Goal: Task Accomplishment & Management: Use online tool/utility

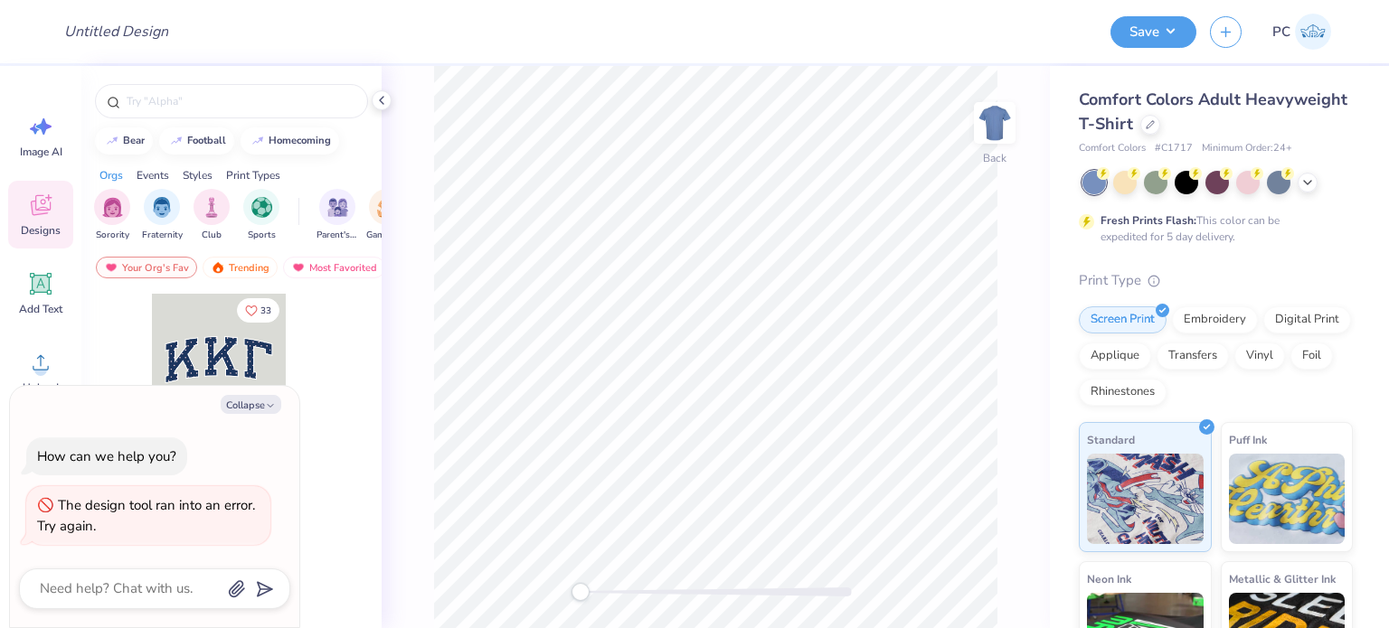
type textarea "x"
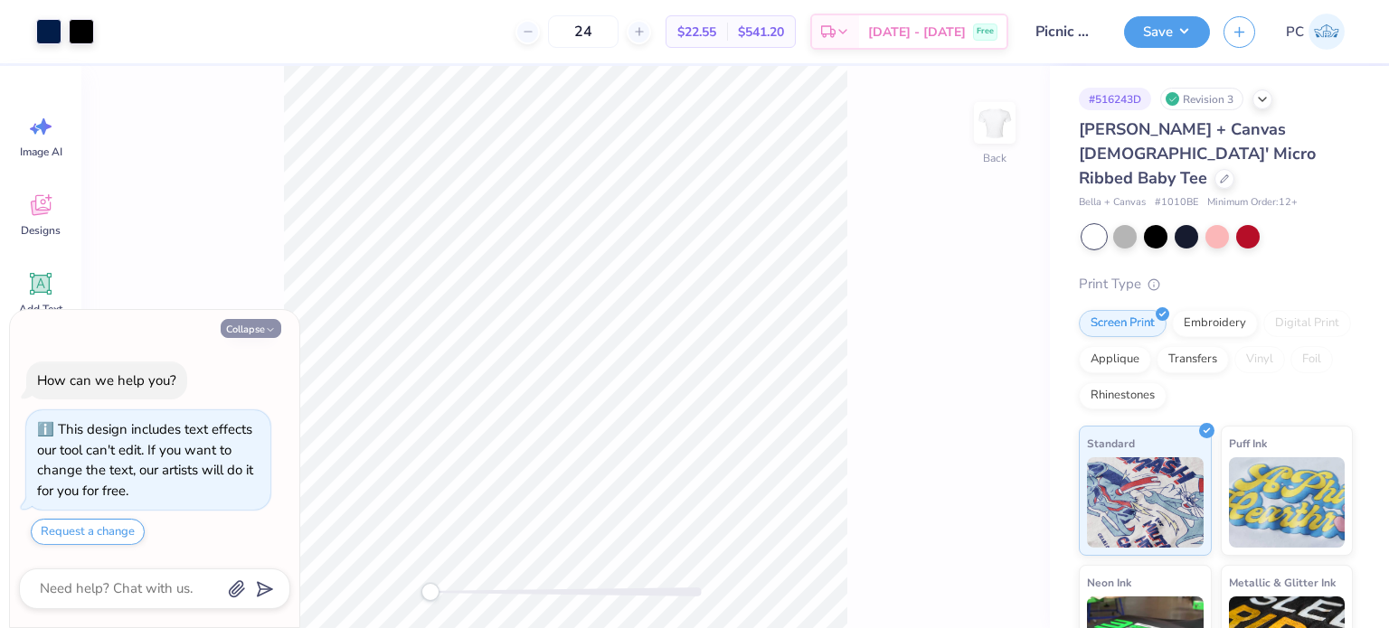
click at [242, 330] on button "Collapse" at bounding box center [251, 328] width 61 height 19
type textarea "x"
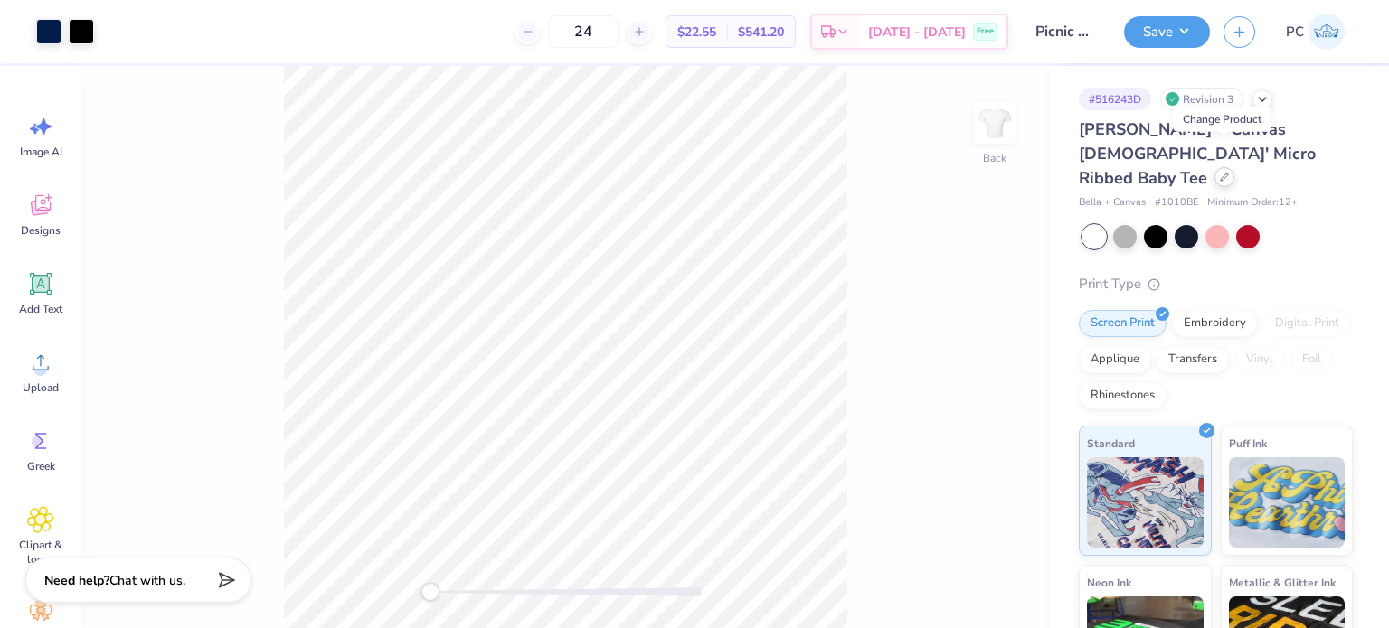
click at [1220, 173] on icon at bounding box center [1224, 177] width 9 height 9
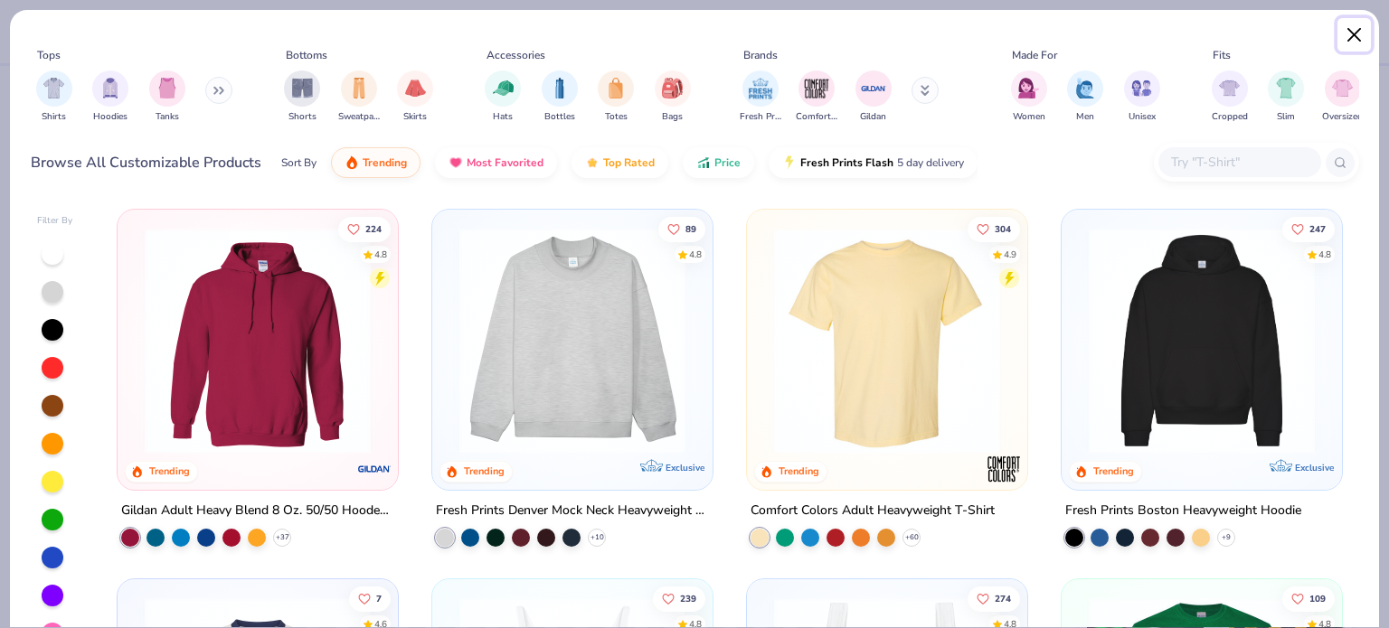
click at [1357, 39] on button "Close" at bounding box center [1354, 35] width 34 height 34
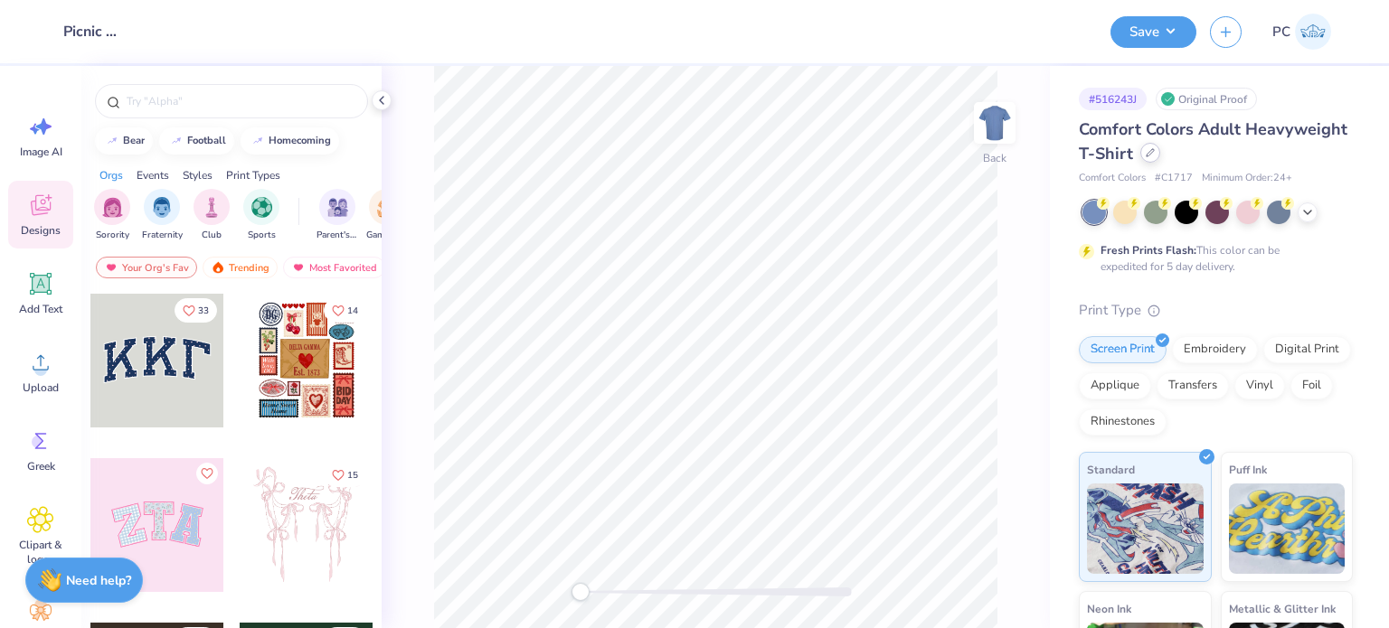
click at [1155, 155] on icon at bounding box center [1150, 152] width 9 height 9
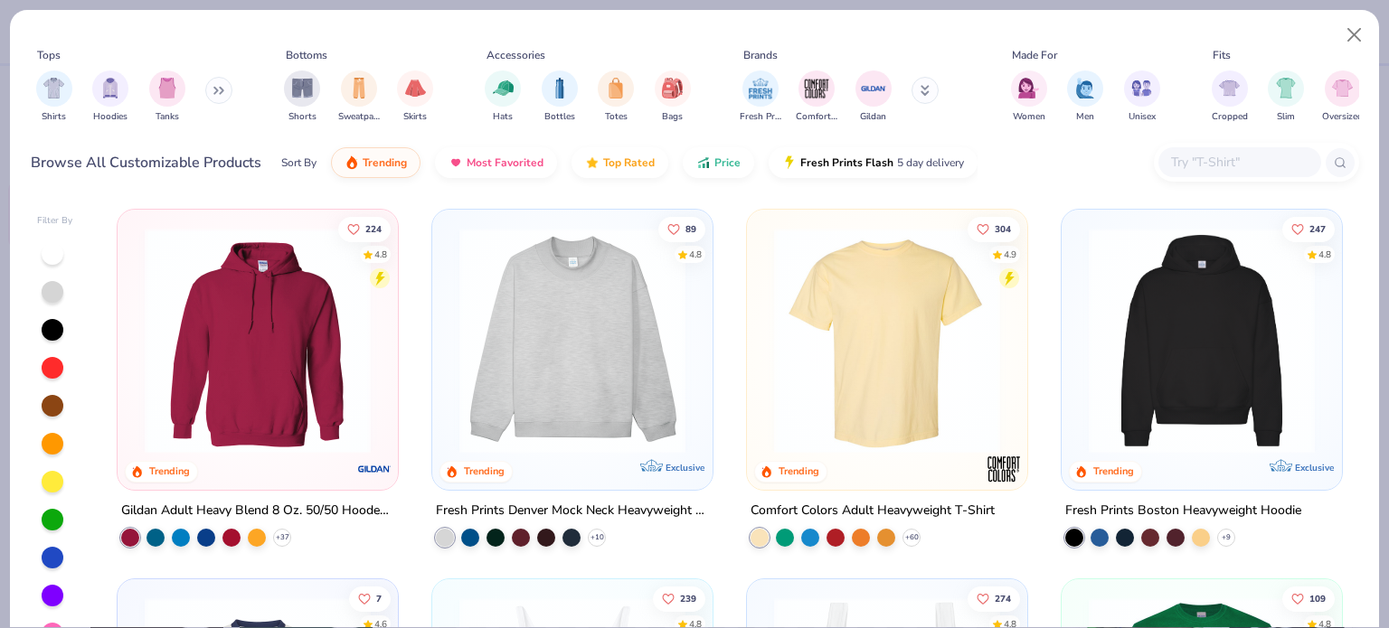
click at [1237, 162] on input "text" at bounding box center [1238, 162] width 139 height 21
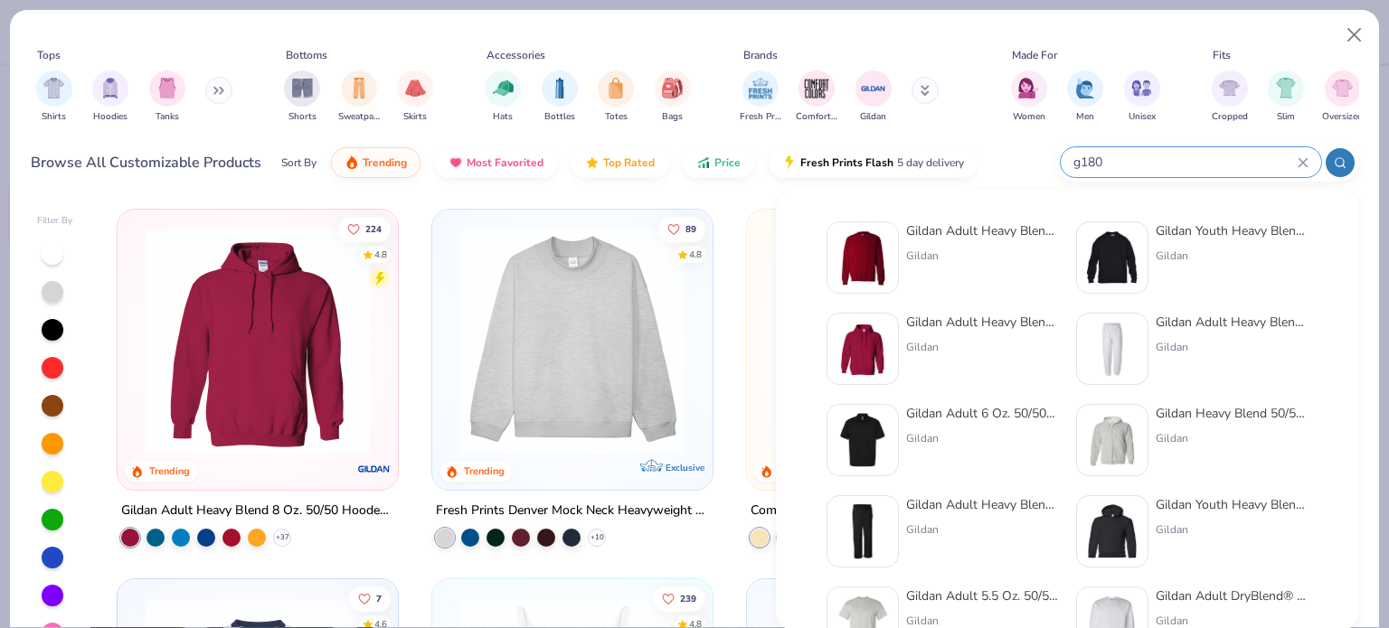
type input "g180"
click at [870, 270] on img at bounding box center [863, 258] width 56 height 56
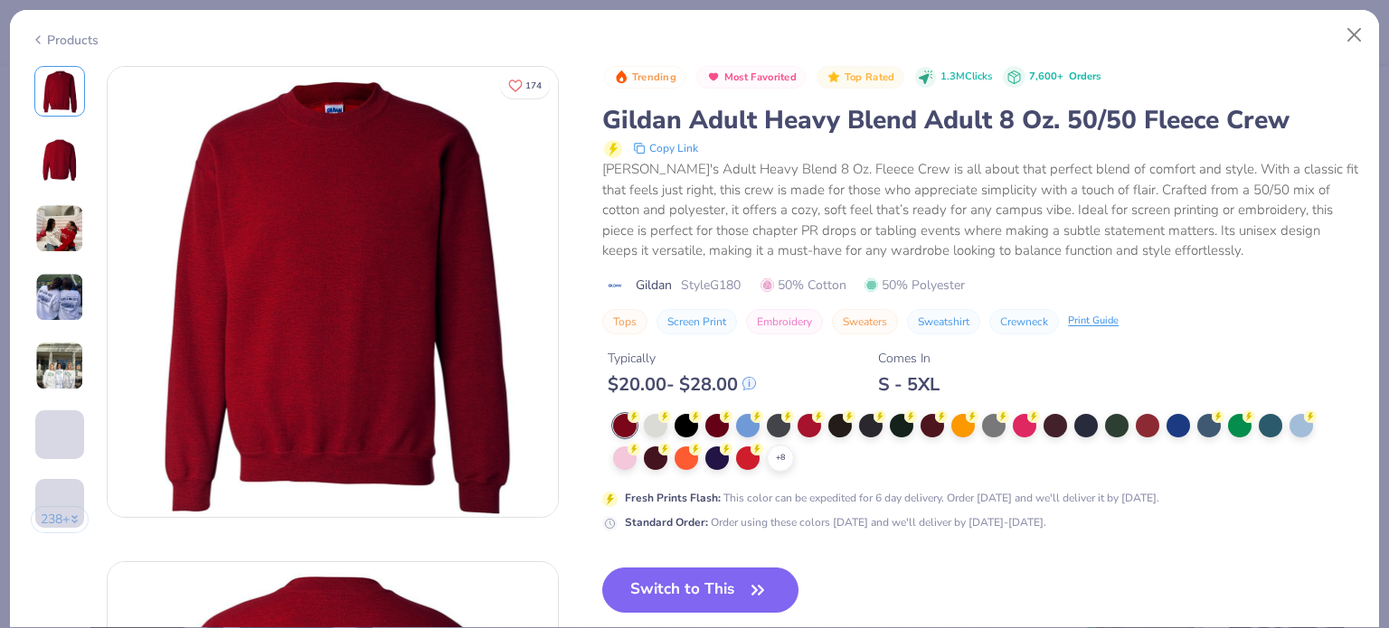
click at [715, 590] on button "Switch to This" at bounding box center [700, 590] width 196 height 45
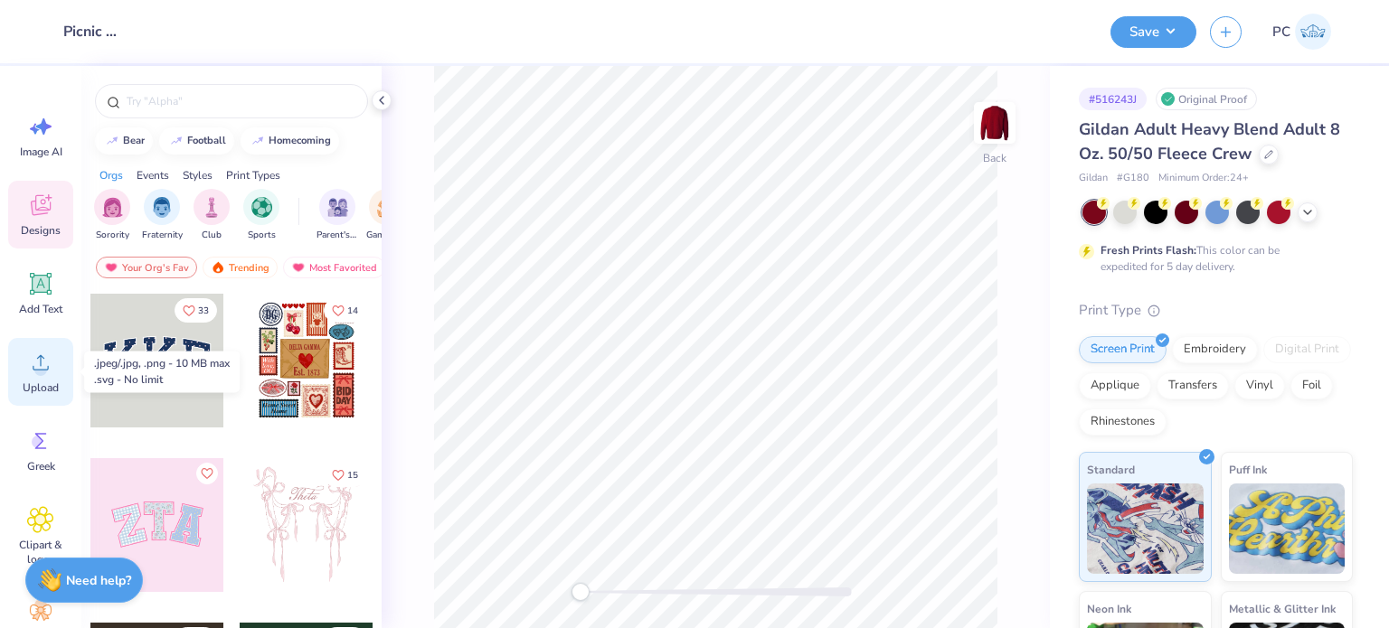
click at [36, 365] on circle at bounding box center [40, 369] width 13 height 13
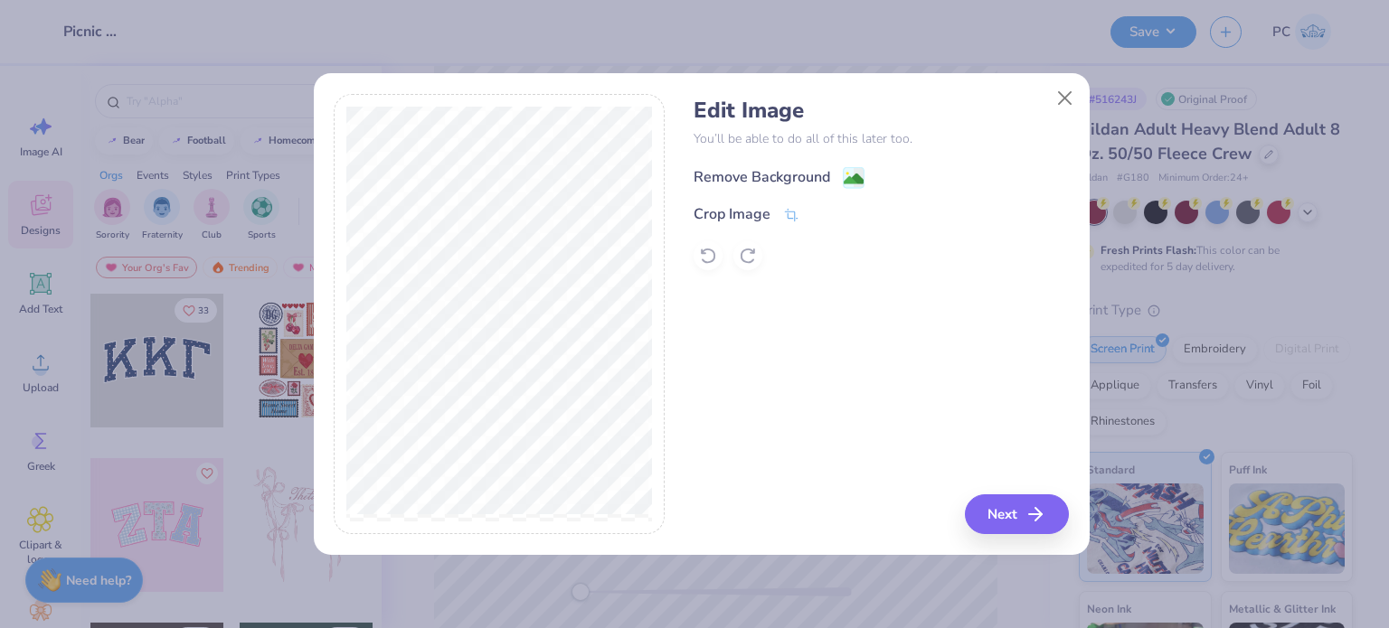
click at [851, 175] on image at bounding box center [854, 179] width 20 height 20
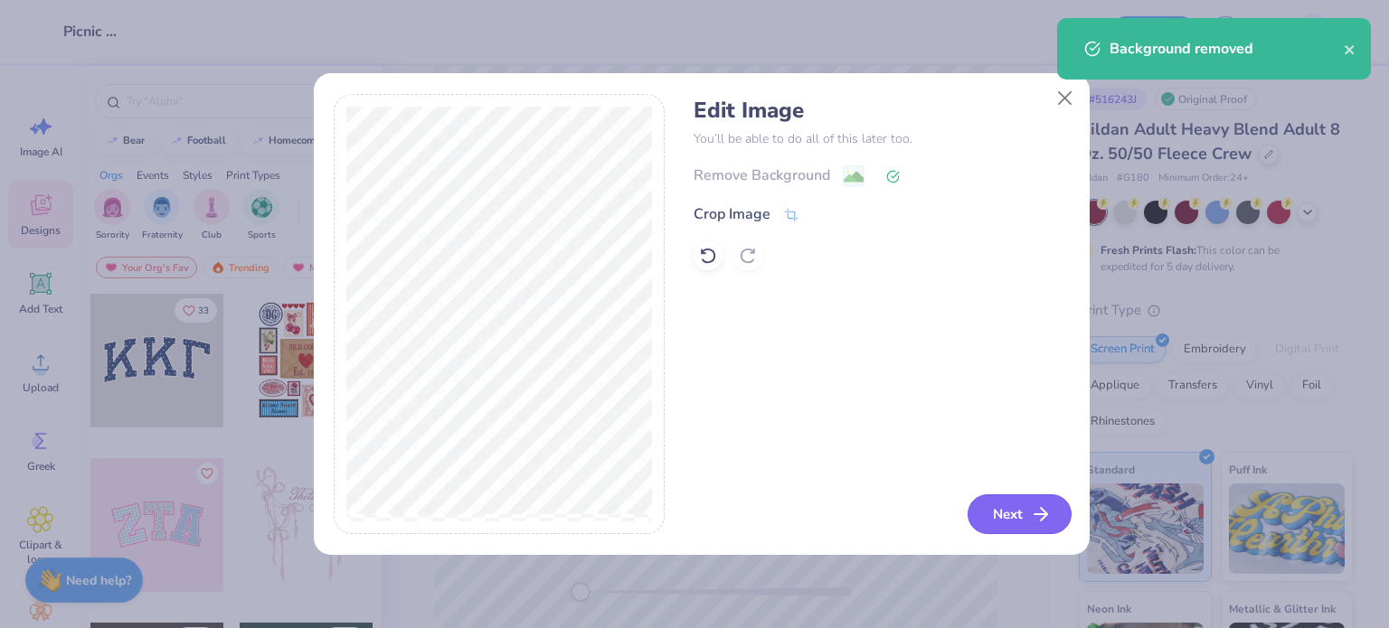
click at [1010, 527] on button "Next" at bounding box center [1019, 515] width 104 height 40
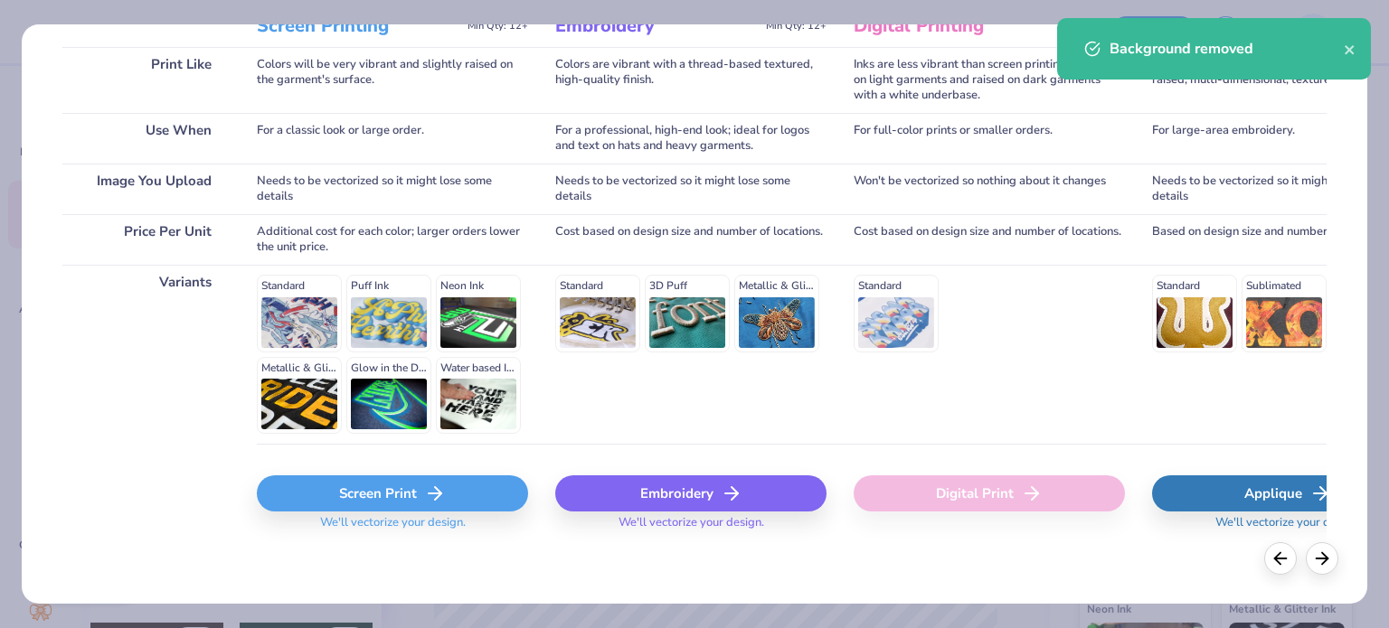
scroll to position [272, 0]
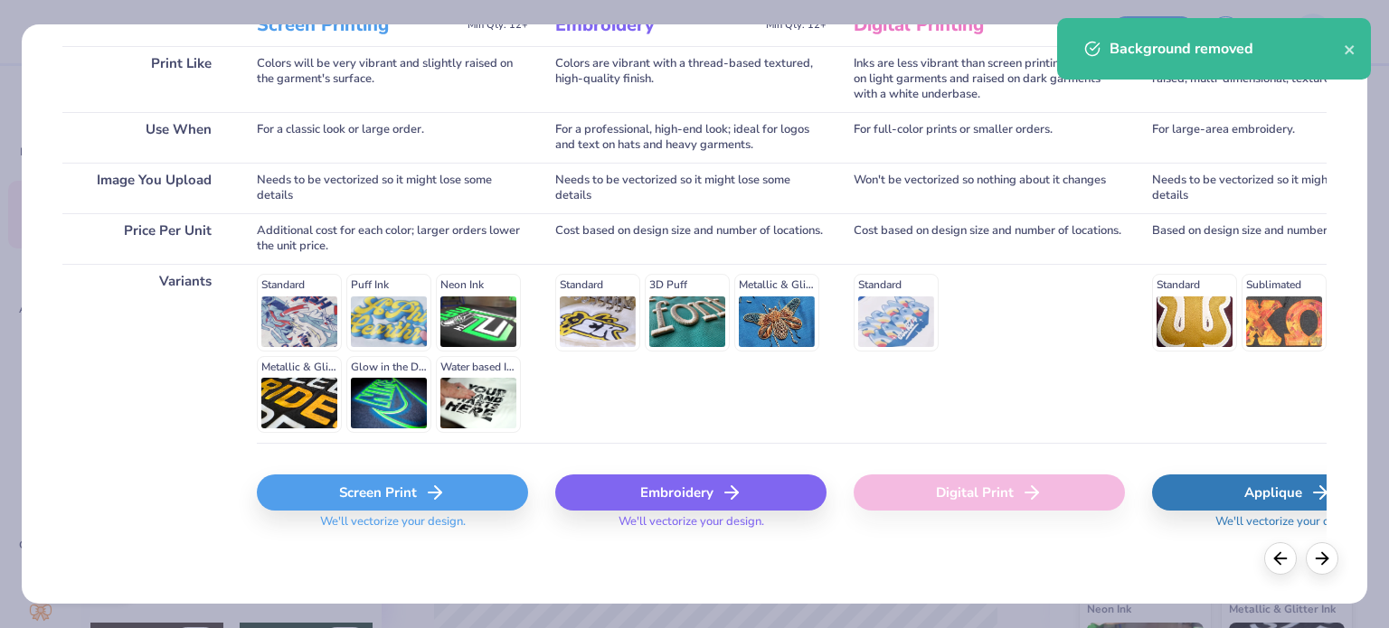
click at [361, 502] on div "Screen Print" at bounding box center [392, 493] width 271 height 36
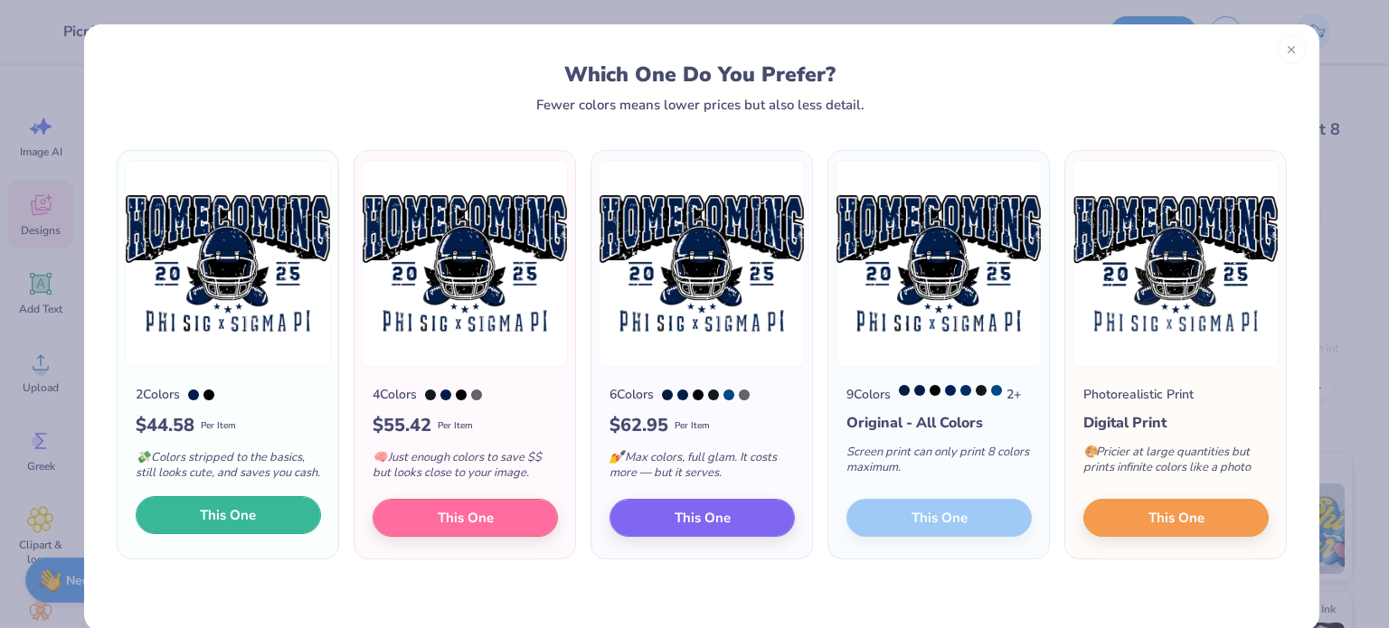
click at [231, 513] on span "This One" at bounding box center [228, 515] width 56 height 21
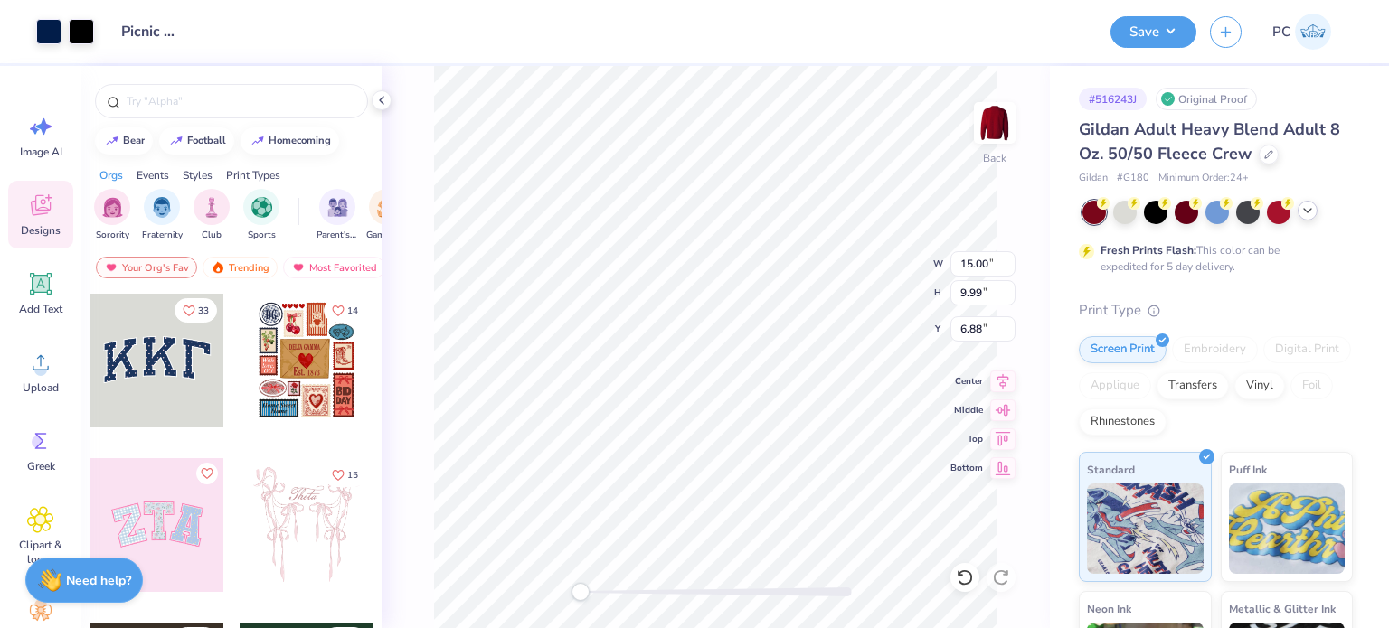
click at [1309, 207] on icon at bounding box center [1307, 210] width 14 height 14
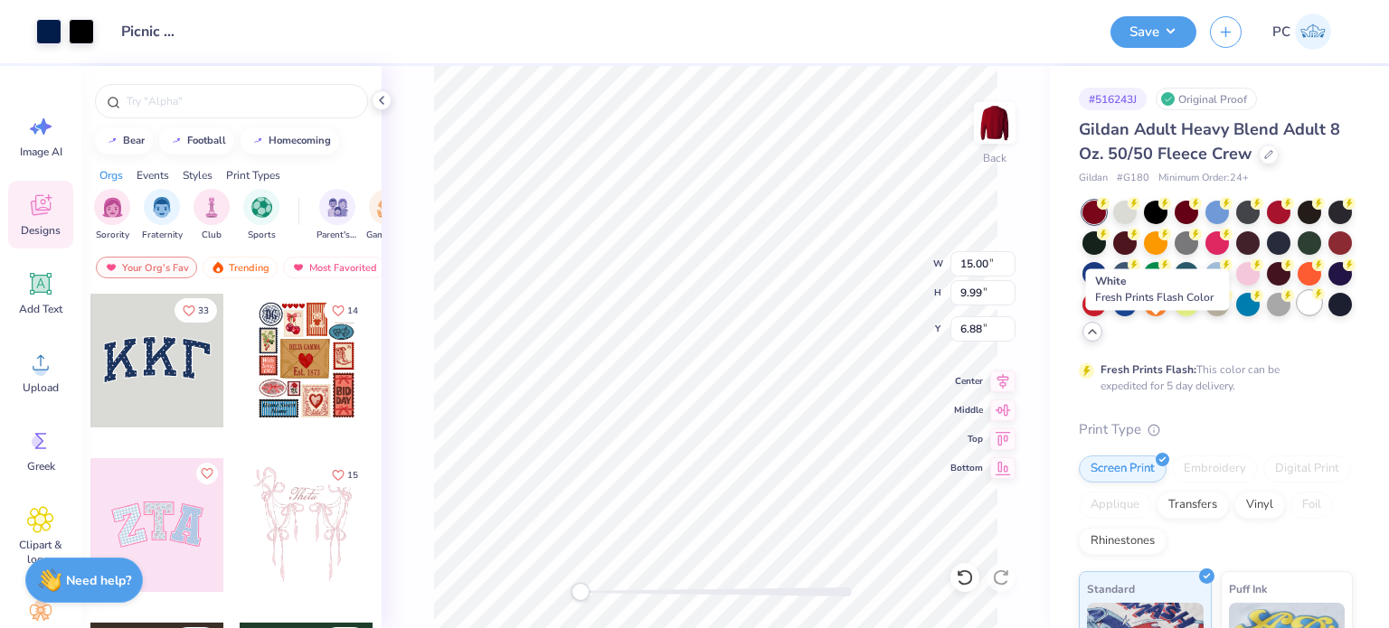
click at [1298, 315] on div at bounding box center [1310, 303] width 24 height 24
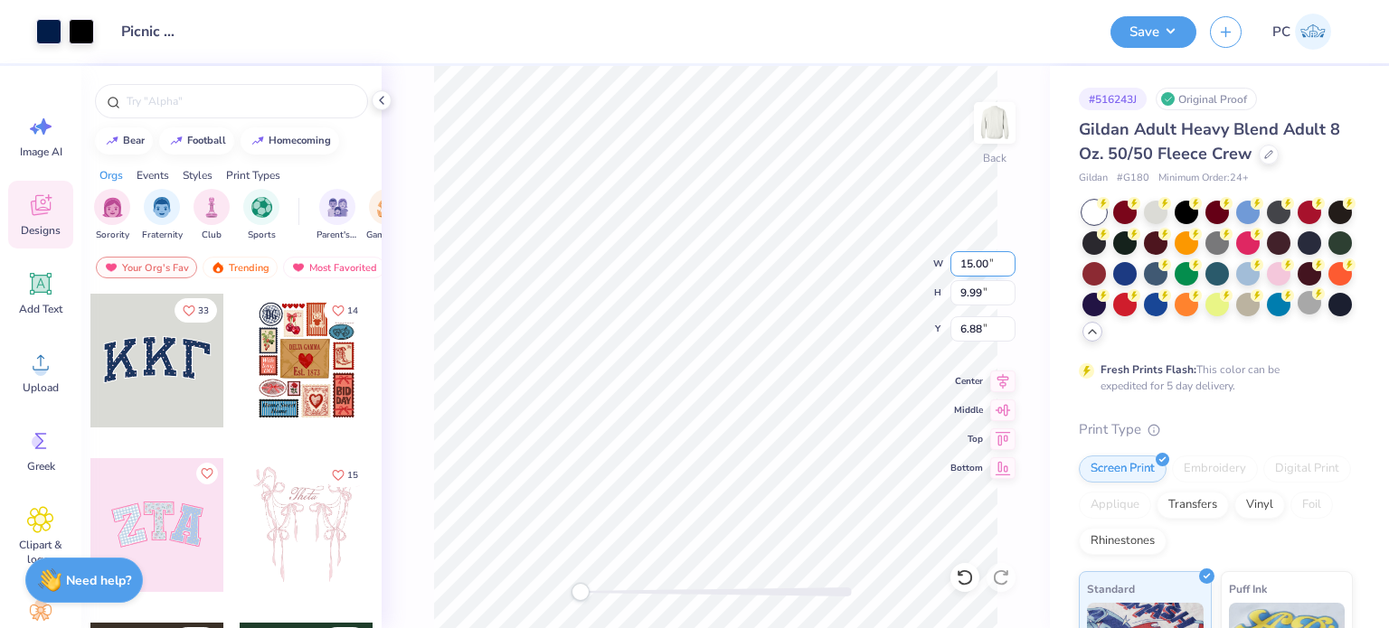
drag, startPoint x: 991, startPoint y: 262, endPoint x: 953, endPoint y: 261, distance: 38.0
click at [953, 261] on input "15.00" at bounding box center [982, 263] width 65 height 25
type input "10.00"
type input "6.66"
type input "8.54"
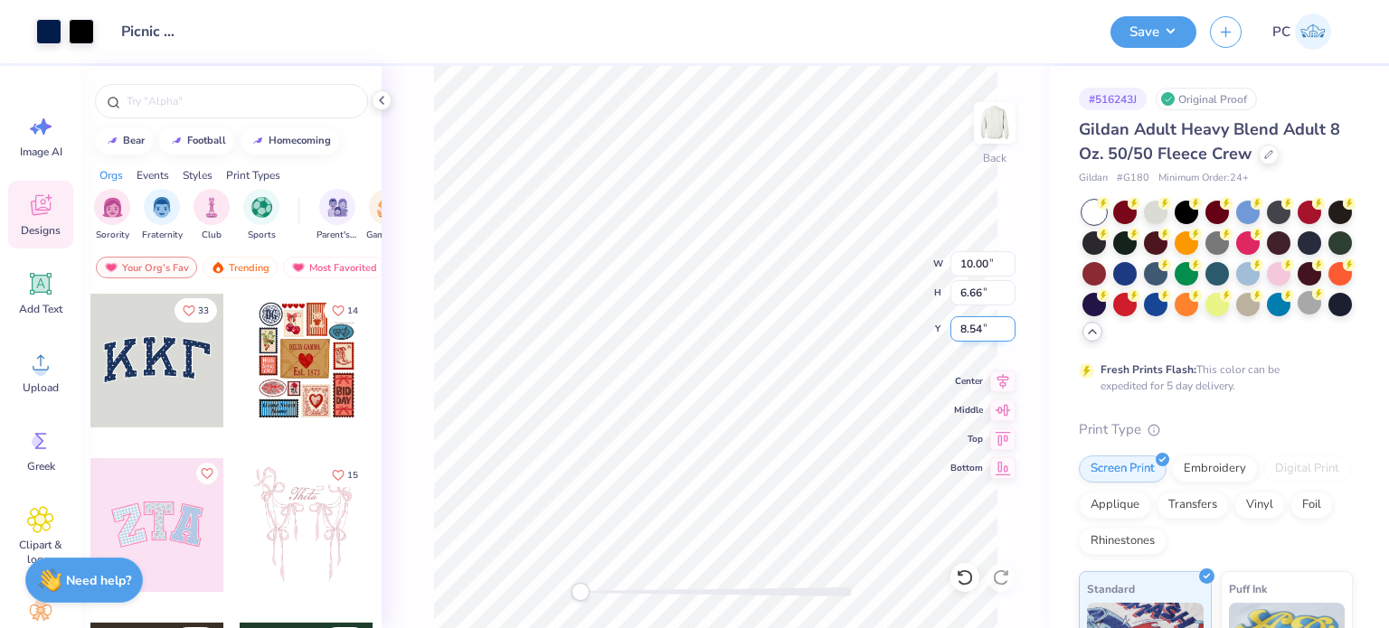
drag, startPoint x: 986, startPoint y: 330, endPoint x: 952, endPoint y: 330, distance: 34.4
click at [952, 330] on input "8.54" at bounding box center [982, 328] width 65 height 25
type input "3"
click at [1001, 379] on icon at bounding box center [1003, 378] width 12 height 15
drag, startPoint x: 988, startPoint y: 267, endPoint x: 957, endPoint y: 267, distance: 31.6
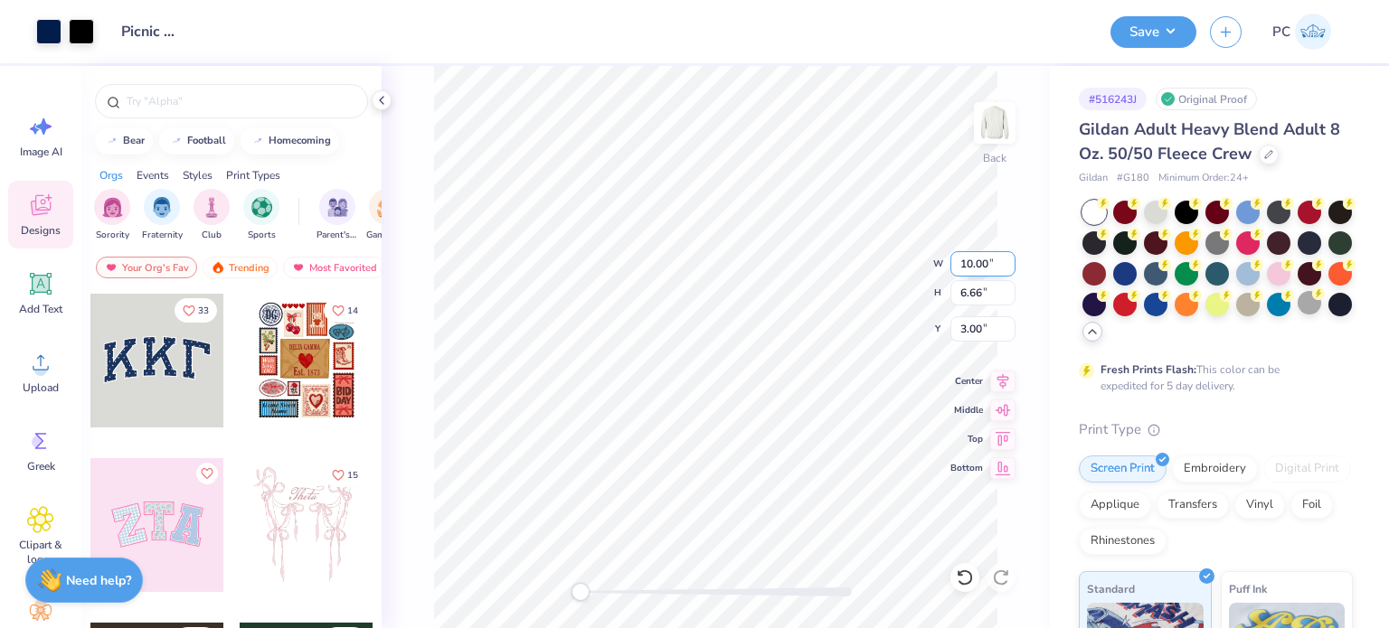
click at [957, 267] on input "10.00" at bounding box center [982, 263] width 65 height 25
type input "12.00"
type input "7.99"
type input "2.33"
drag, startPoint x: 991, startPoint y: 263, endPoint x: 958, endPoint y: 260, distance: 32.8
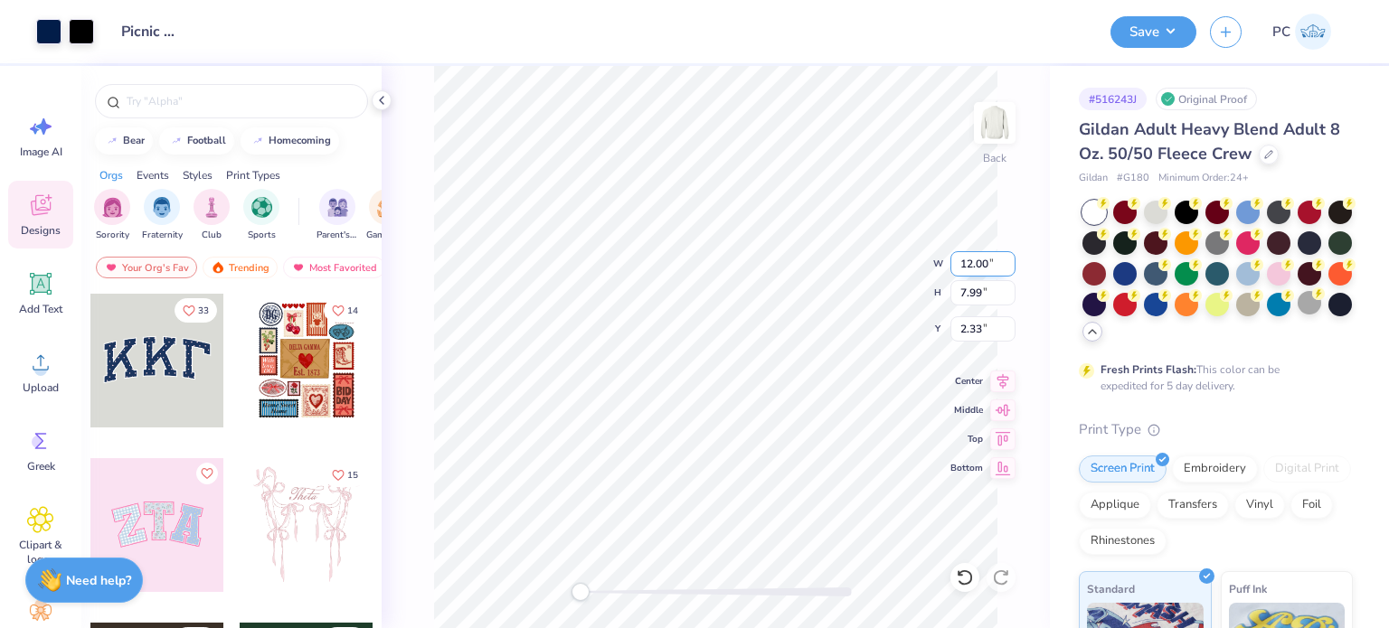
click at [958, 260] on input "12.00" at bounding box center [982, 263] width 65 height 25
type input "10.00"
type input "6.66"
type input "3.00"
click at [1150, 35] on button "Save" at bounding box center [1153, 32] width 86 height 32
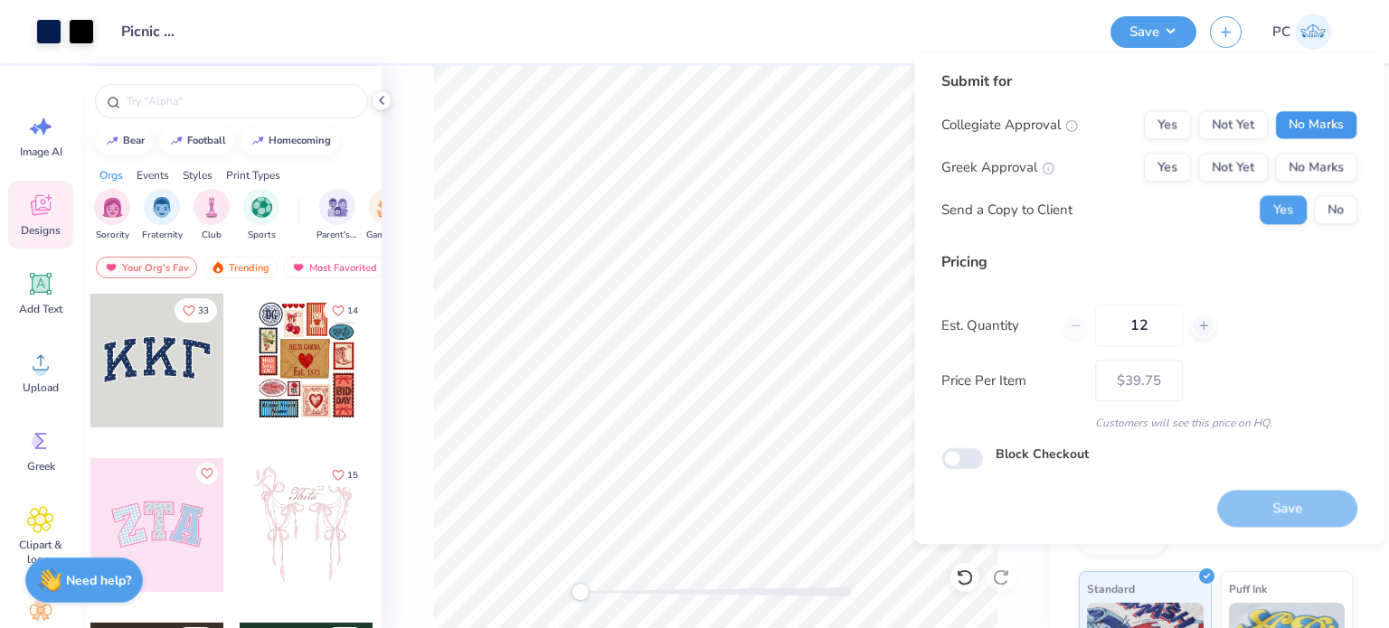
click at [1333, 122] on button "No Marks" at bounding box center [1316, 124] width 82 height 29
click at [1174, 164] on button "Yes" at bounding box center [1167, 167] width 47 height 29
click at [1363, 212] on div "Submit for Collegiate Approval Yes Not Yet No Marks Greek Approval Yes Not Yet …" at bounding box center [1149, 298] width 470 height 492
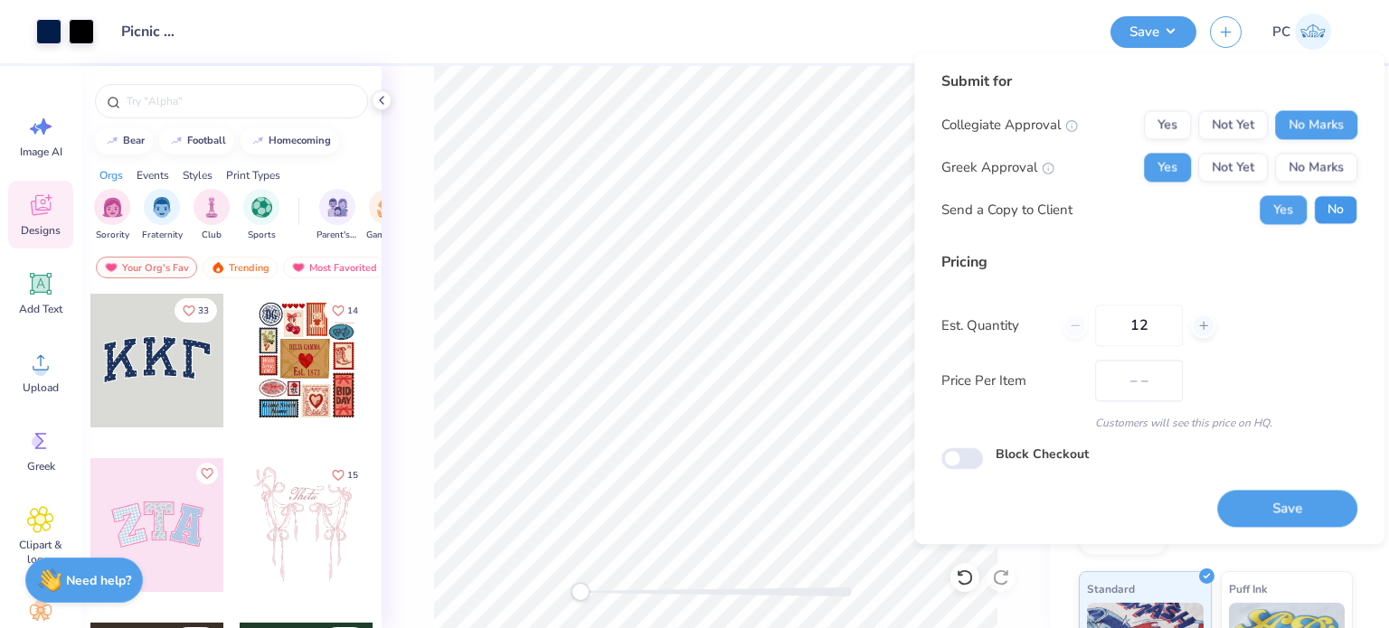
click at [1348, 208] on button "No" at bounding box center [1335, 209] width 43 height 29
click at [1305, 514] on button "Save" at bounding box center [1287, 508] width 140 height 37
type input "$39.75"
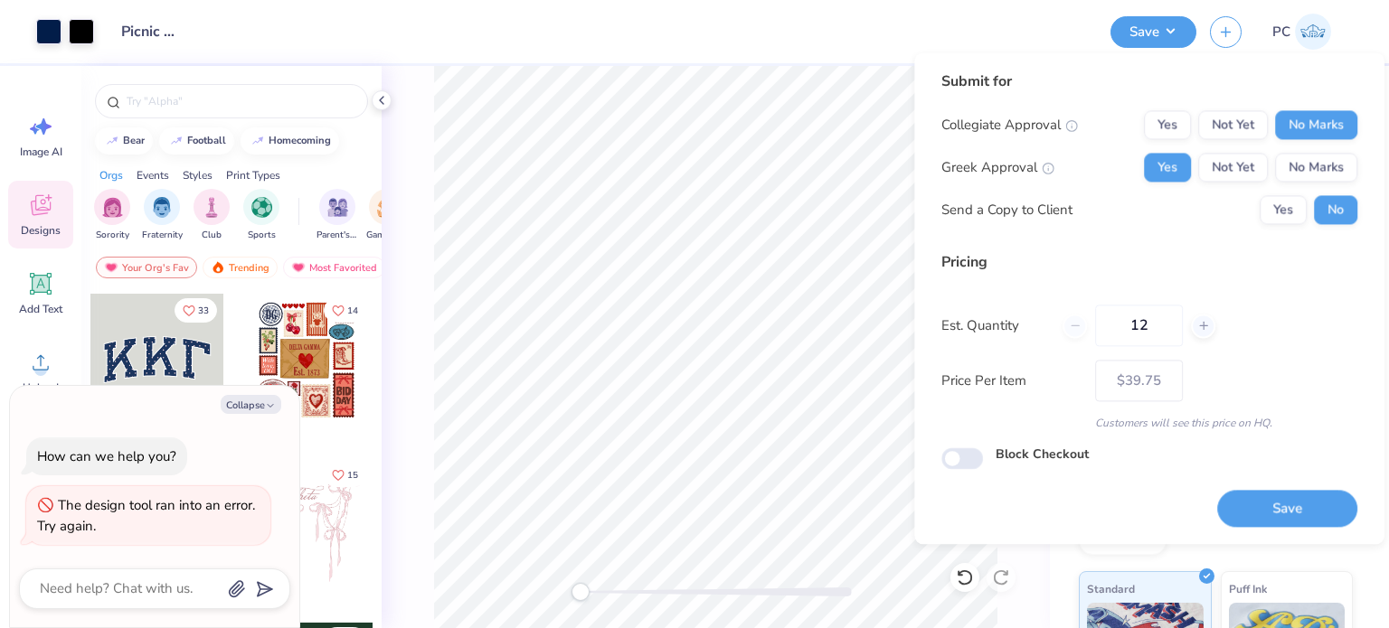
click at [1279, 508] on button "Save" at bounding box center [1287, 508] width 140 height 37
type textarea "x"
type input "– –"
type textarea "x"
type input "$39.75"
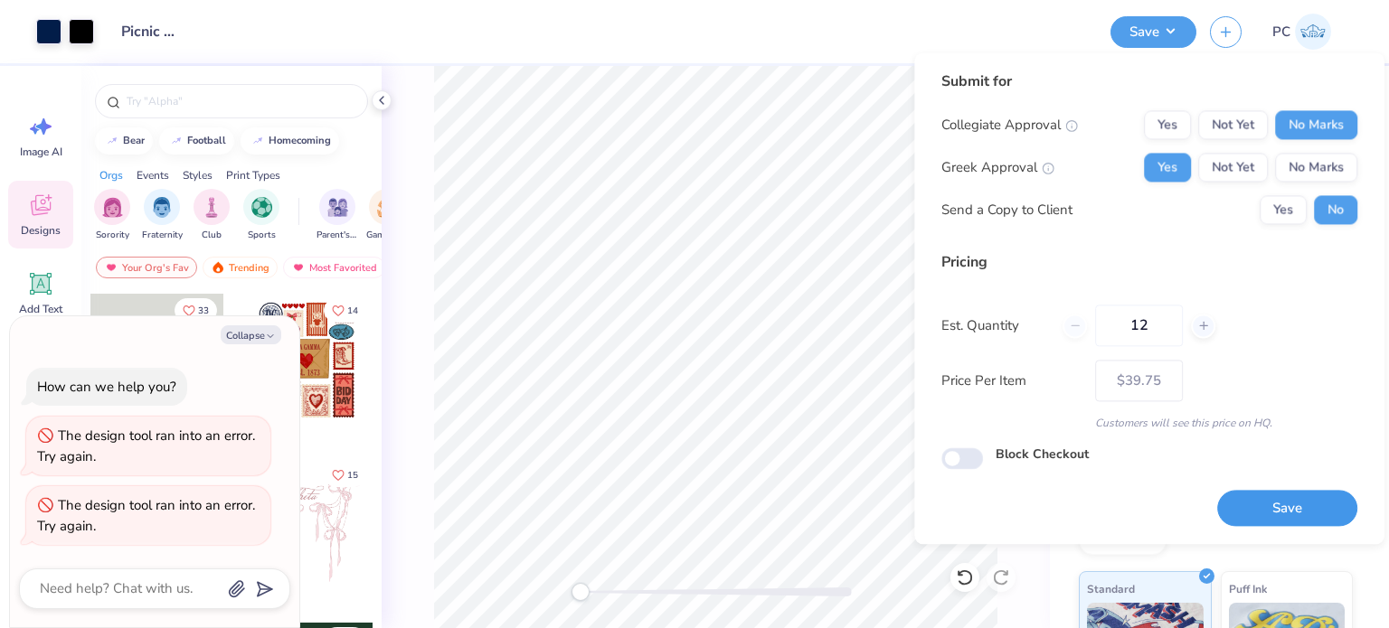
click at [1289, 512] on button "Save" at bounding box center [1287, 508] width 140 height 37
type textarea "x"
type input "– –"
type textarea "x"
type input "$39.75"
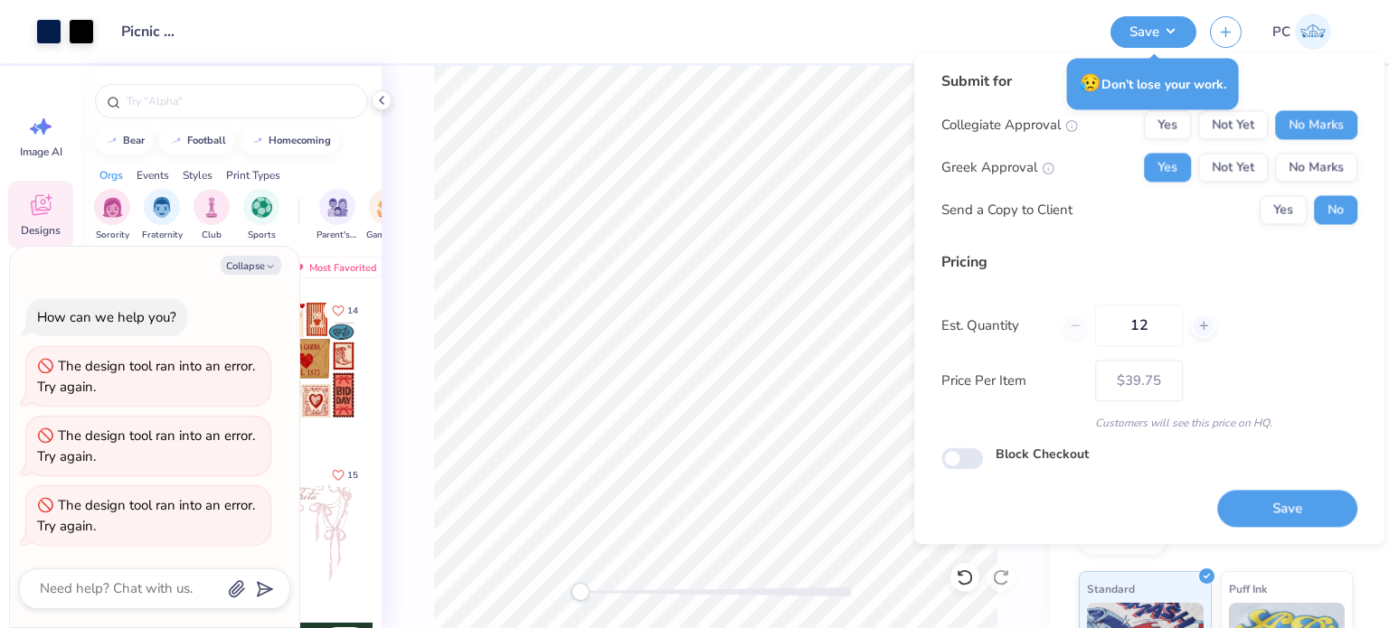
type textarea "x"
